Goal: Task Accomplishment & Management: Use online tool/utility

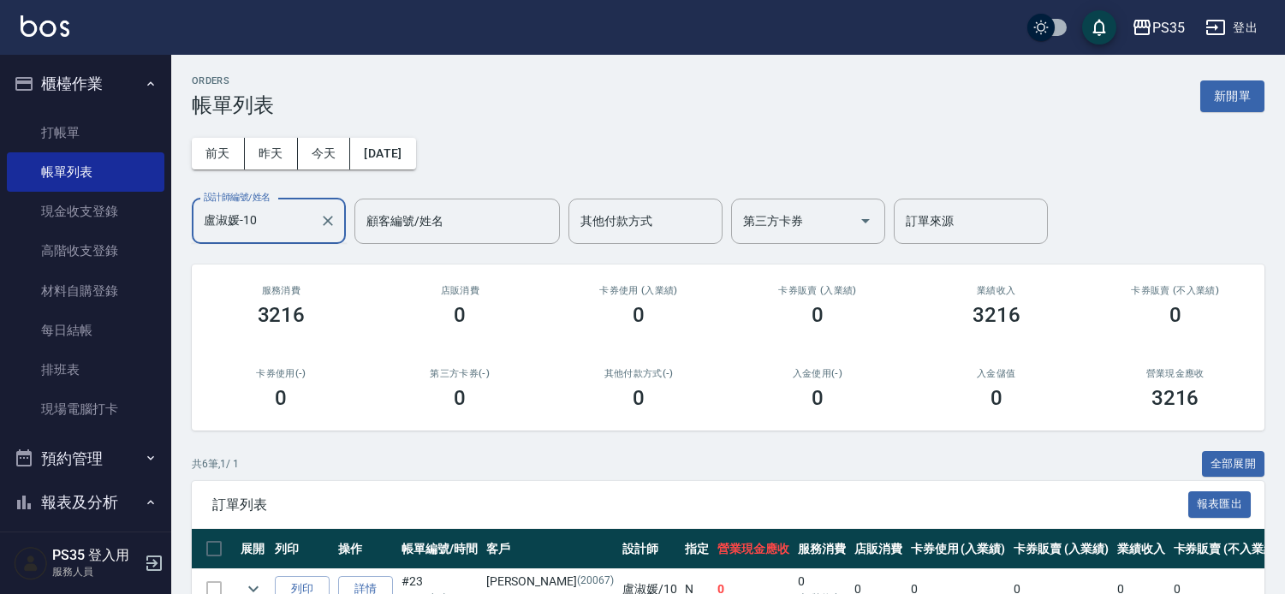
scroll to position [214, 0]
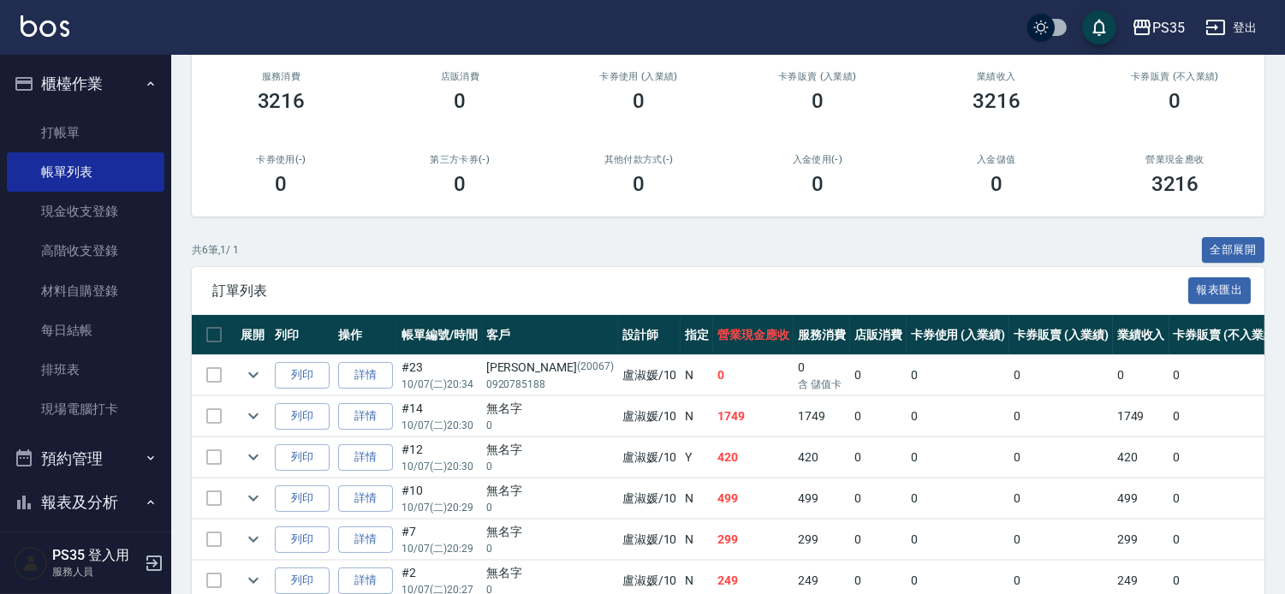
type input "盧淑媛-10"
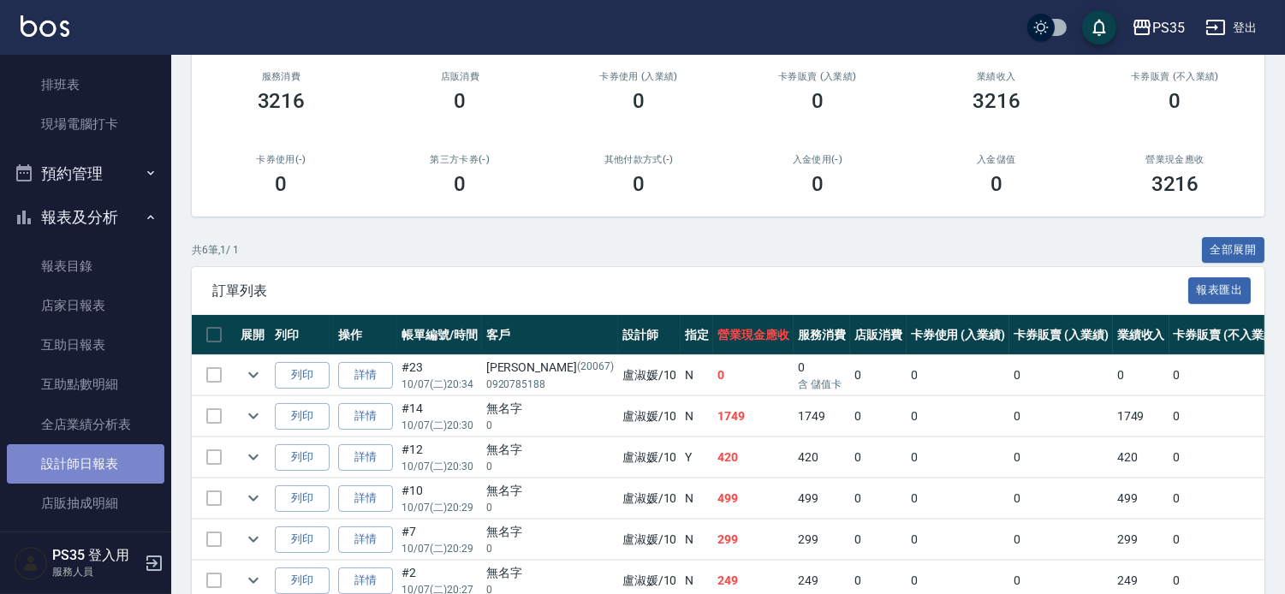
click at [92, 447] on link "設計師日報表" at bounding box center [85, 463] width 157 height 39
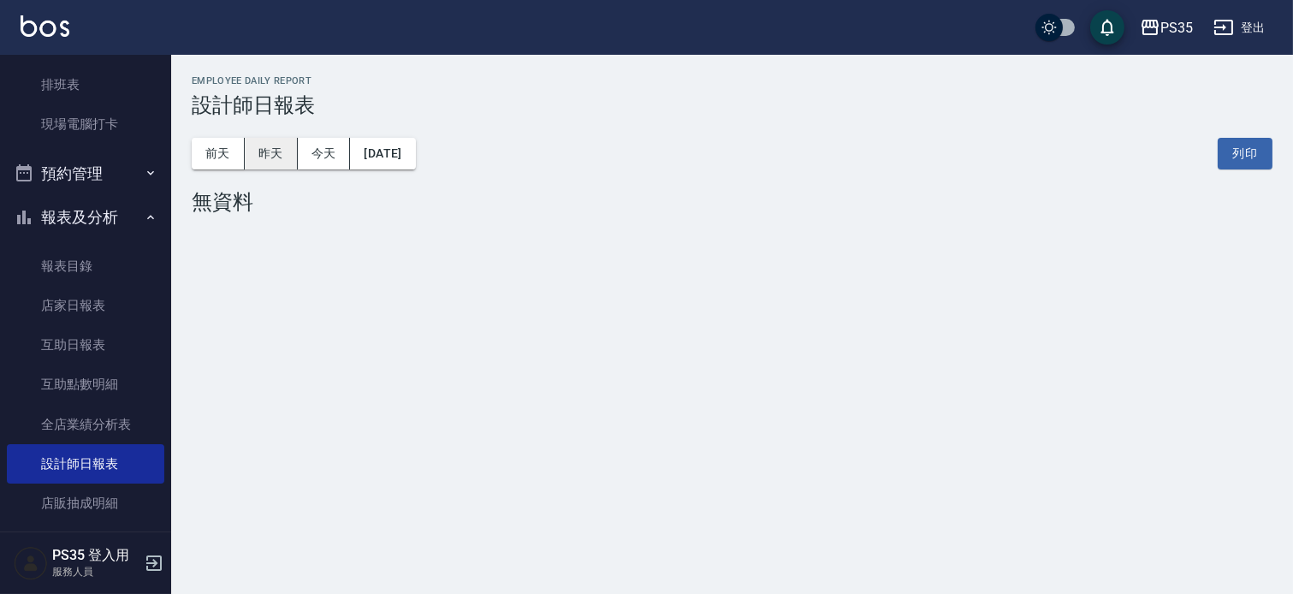
click at [270, 159] on button "昨天" at bounding box center [271, 154] width 53 height 32
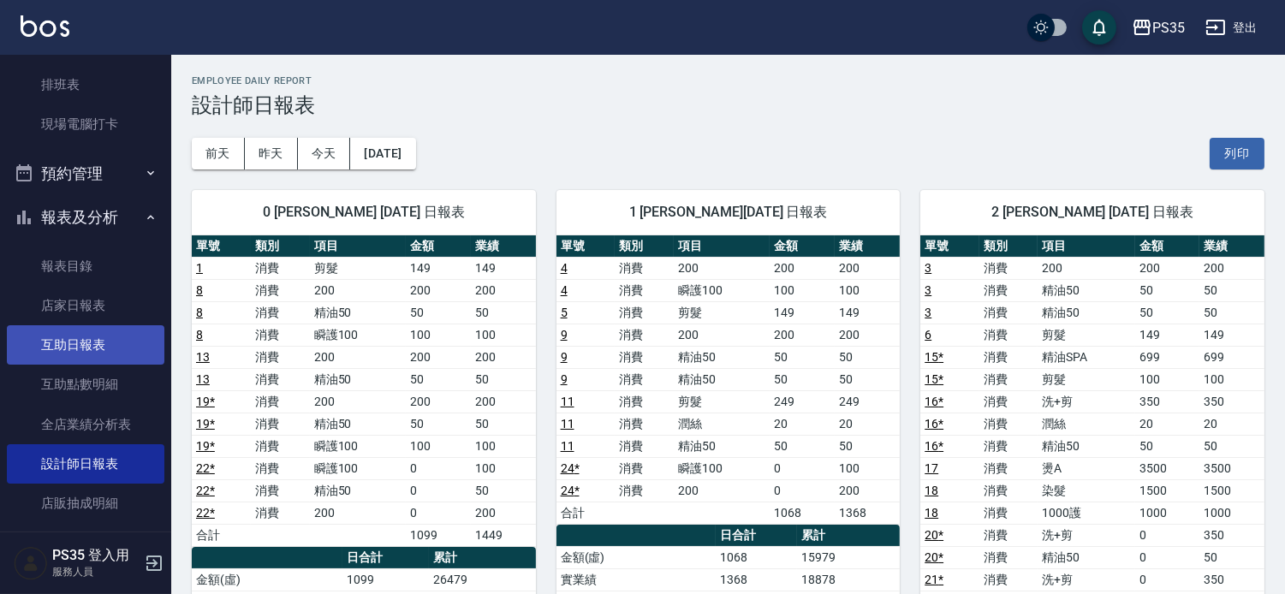
click at [101, 343] on link "互助日報表" at bounding box center [85, 344] width 157 height 39
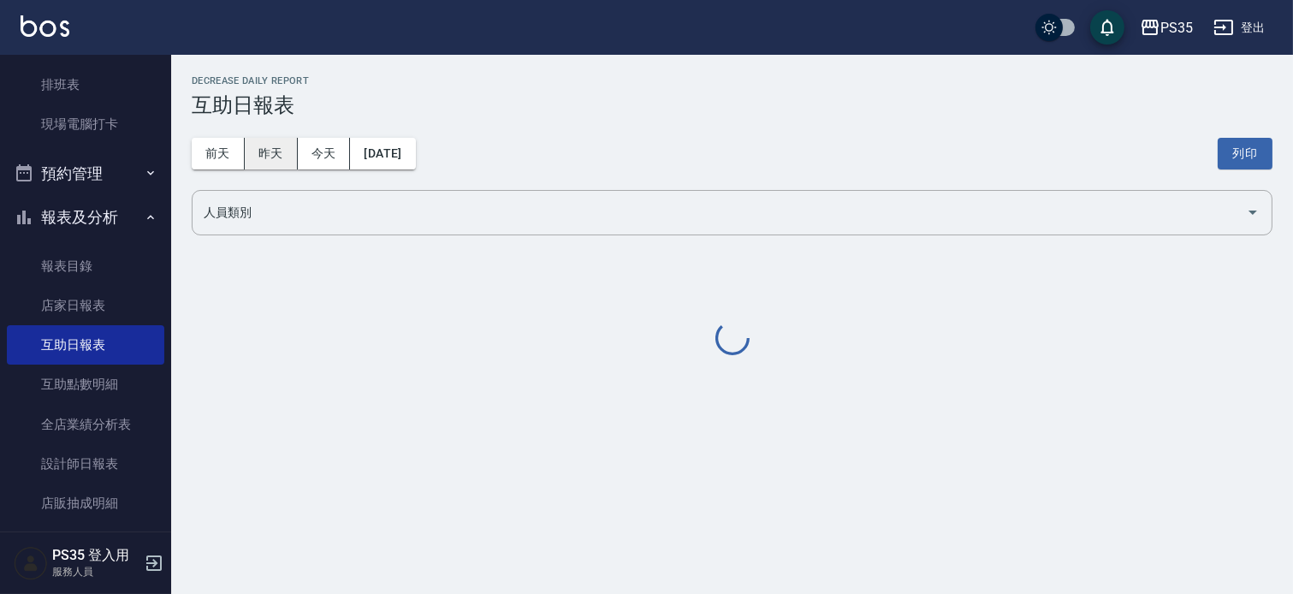
click at [262, 142] on button "昨天" at bounding box center [271, 154] width 53 height 32
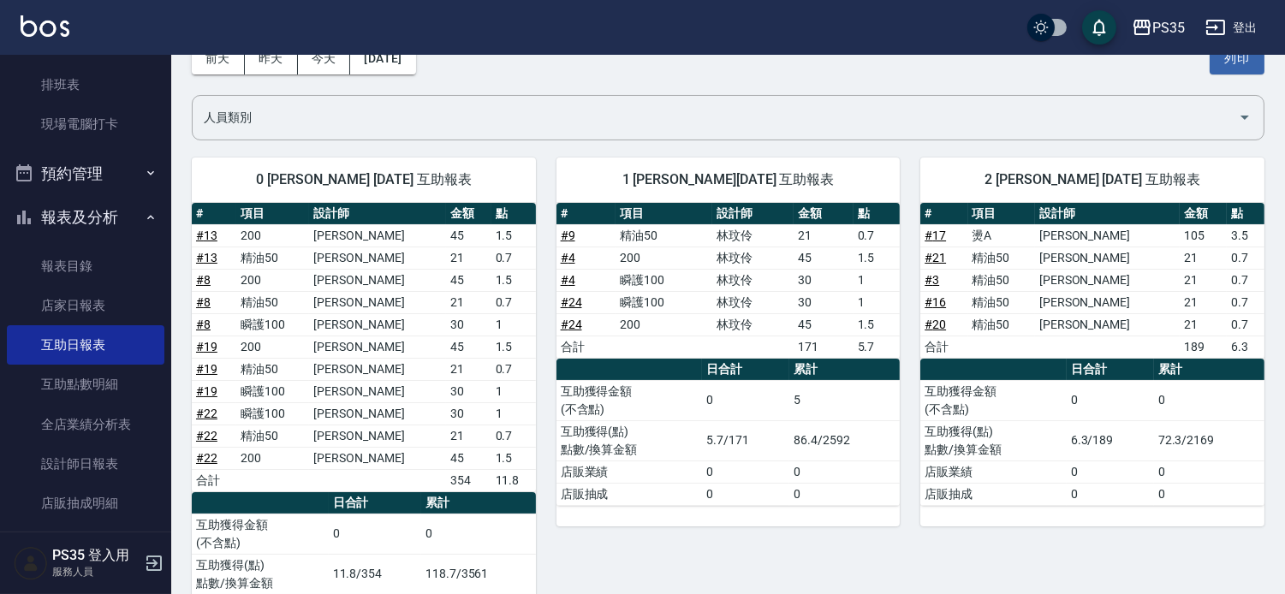
scroll to position [475, 0]
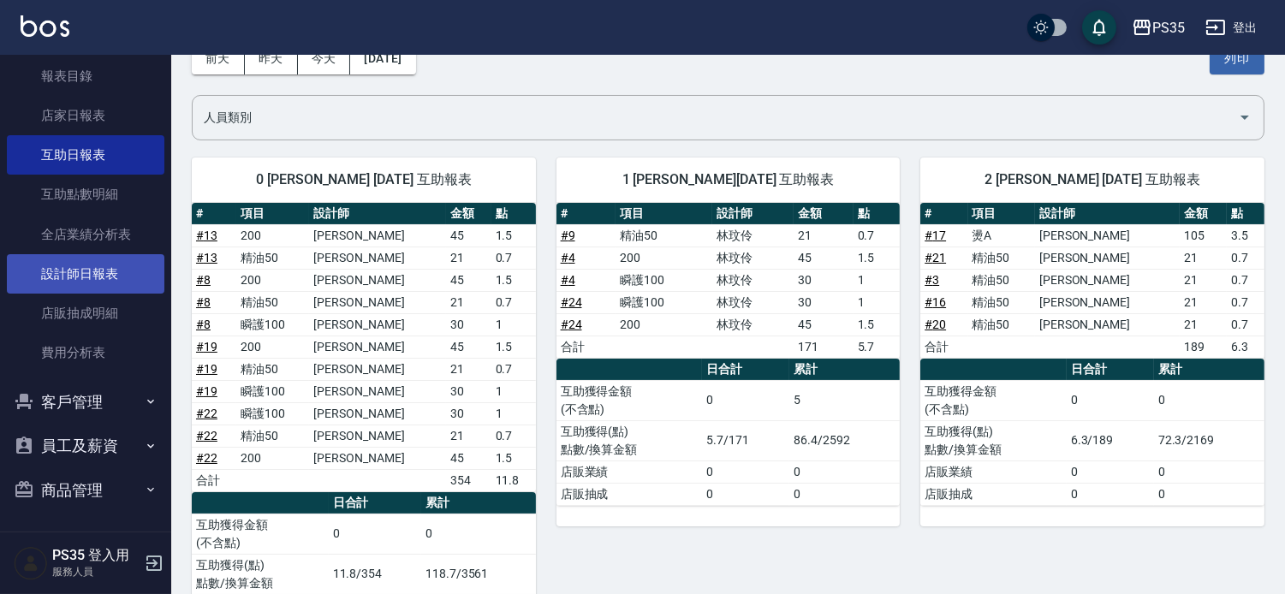
click at [110, 280] on link "設計師日報表" at bounding box center [85, 273] width 157 height 39
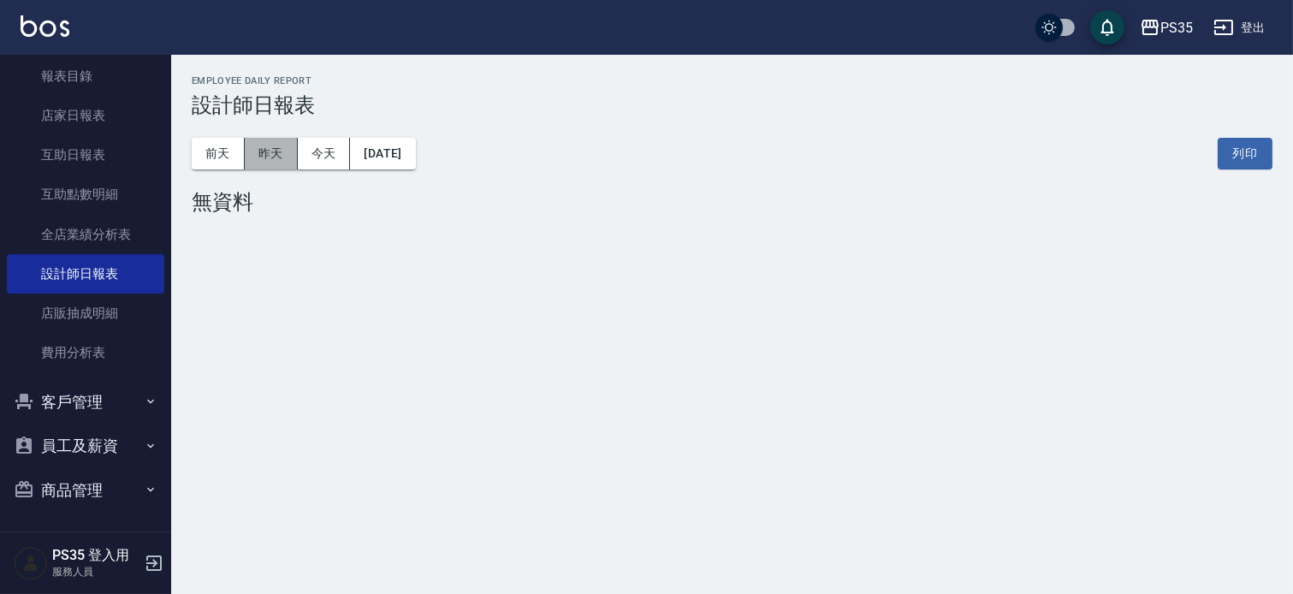
click at [269, 139] on button "昨天" at bounding box center [271, 154] width 53 height 32
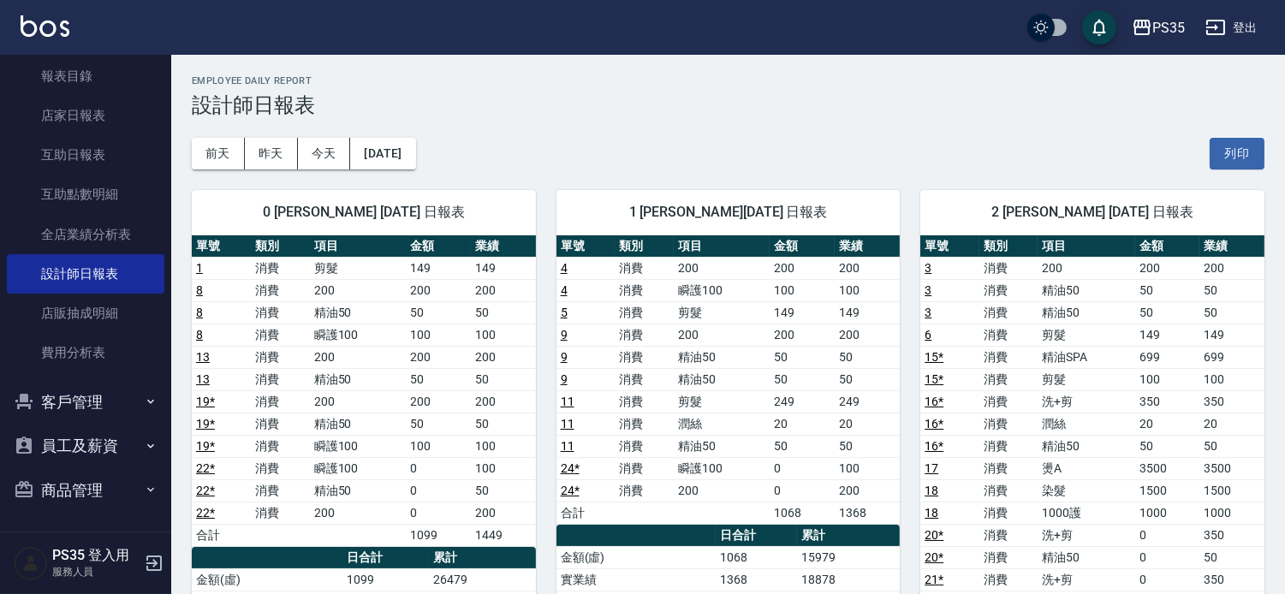
click at [415, 163] on button "[DATE]" at bounding box center [382, 154] width 65 height 32
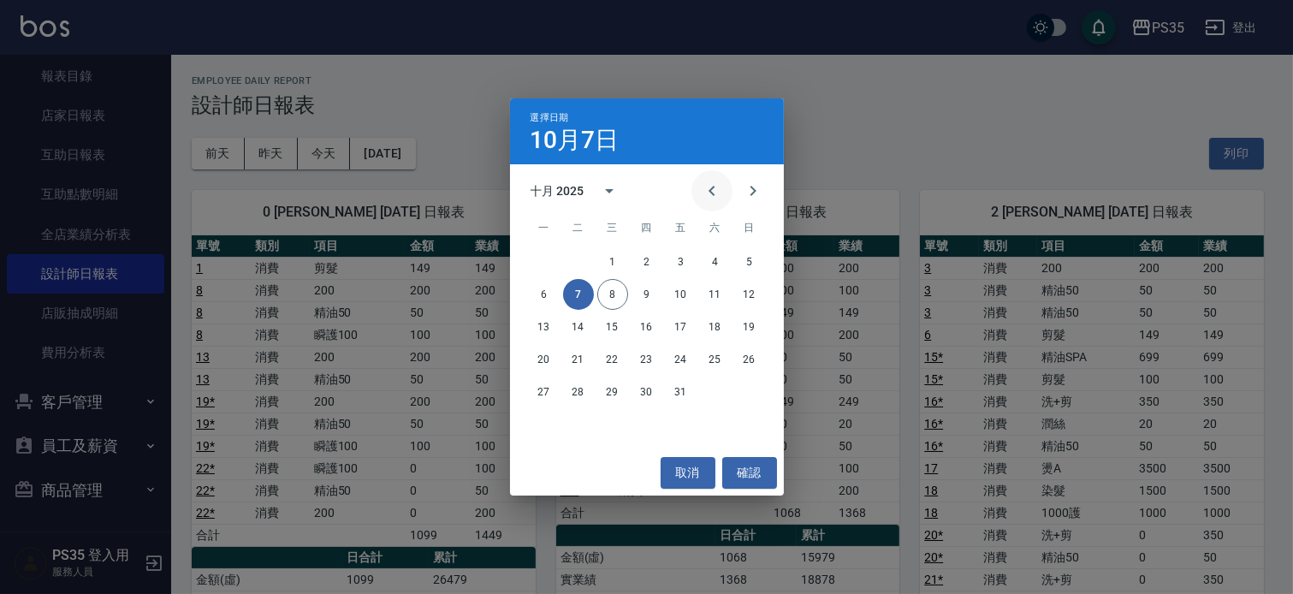
click at [702, 187] on icon "Previous month" at bounding box center [712, 191] width 21 height 21
click at [746, 254] on button "7" at bounding box center [749, 262] width 31 height 31
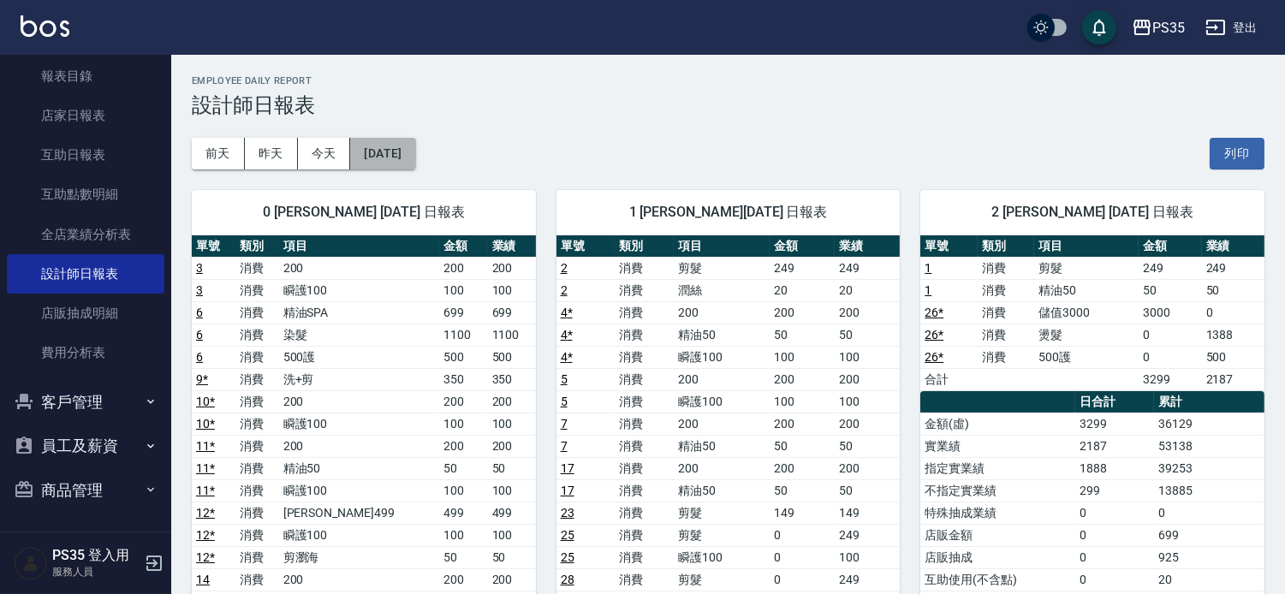
click at [405, 149] on button "[DATE]" at bounding box center [382, 154] width 65 height 32
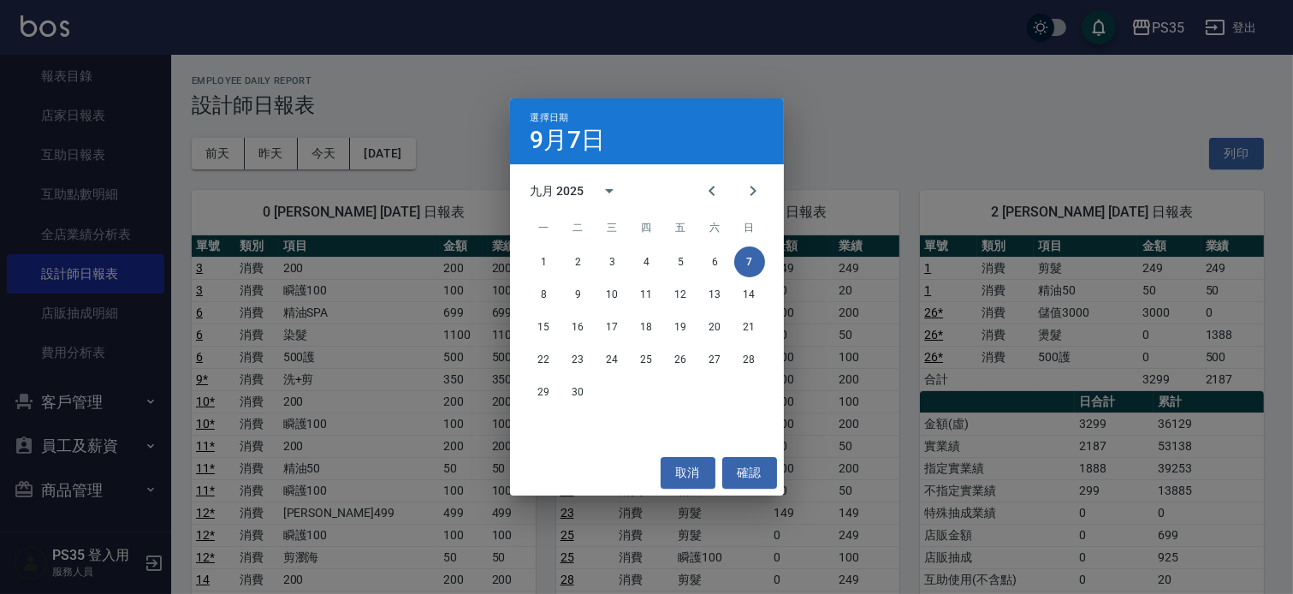
click at [285, 164] on div "選擇日期 [DATE] 九月 2025 一 二 三 四 五 六 日 1 2 3 4 5 6 7 8 9 10 11 12 13 14 15 16 17 18 …" at bounding box center [646, 297] width 1293 height 594
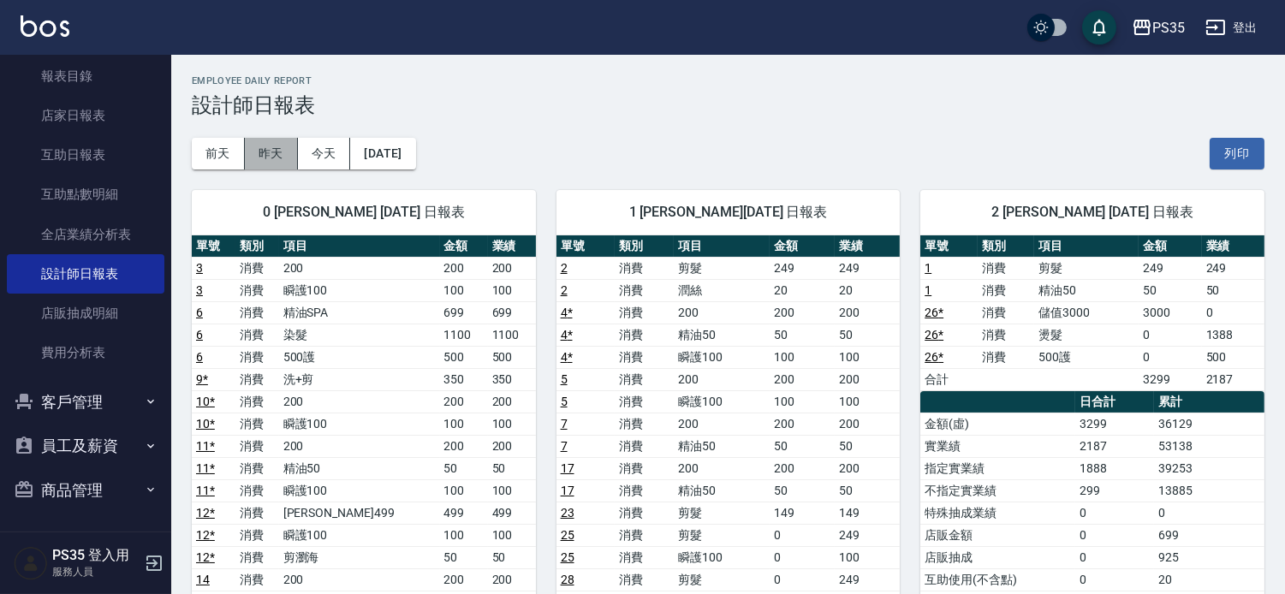
click at [288, 160] on button "昨天" at bounding box center [271, 154] width 53 height 32
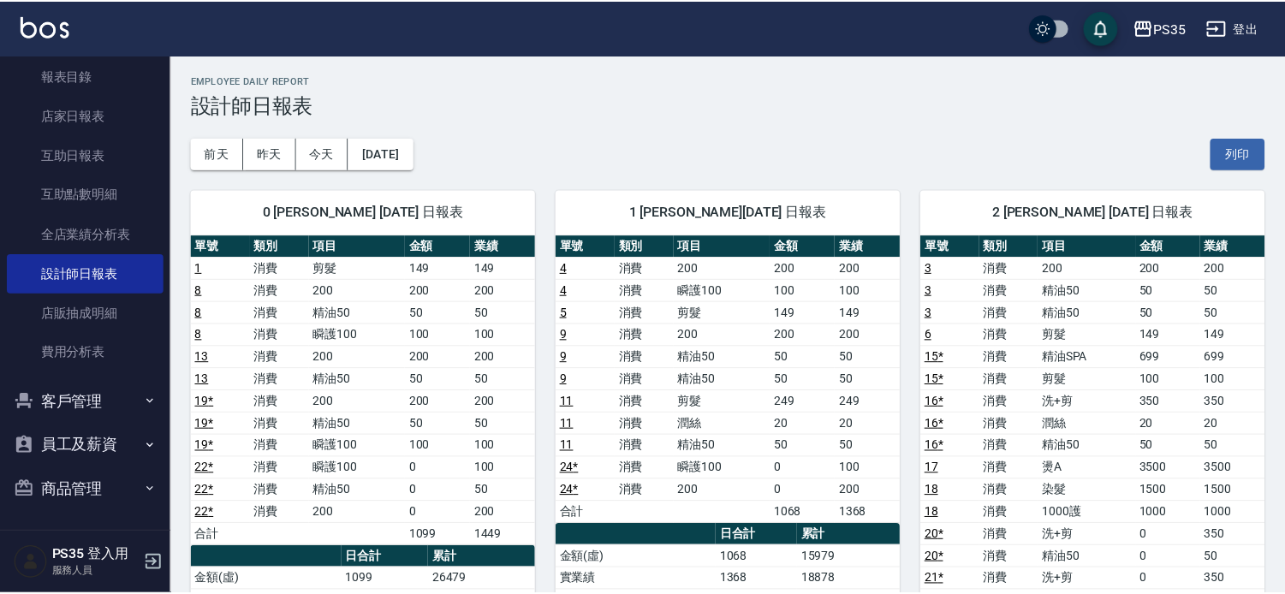
scroll to position [285, 0]
